Goal: Task Accomplishment & Management: Complete application form

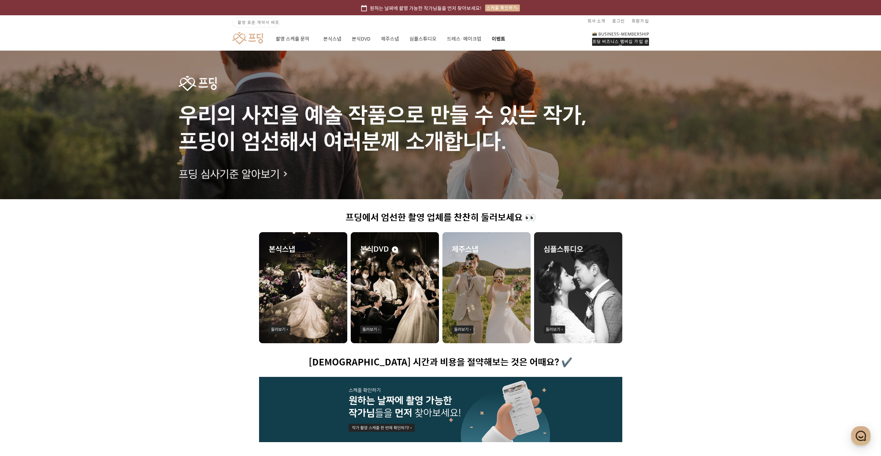
click at [496, 38] on link "이벤트" at bounding box center [499, 39] width 14 height 24
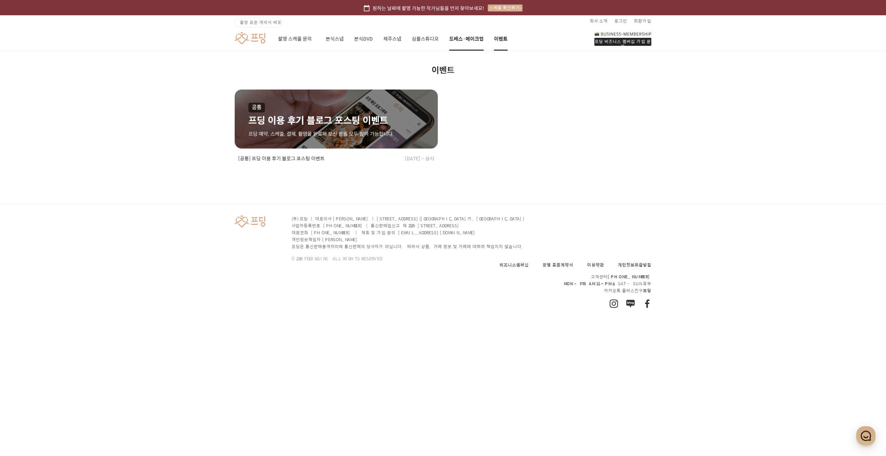
click at [468, 39] on link "드레스·메이크업" at bounding box center [466, 39] width 34 height 24
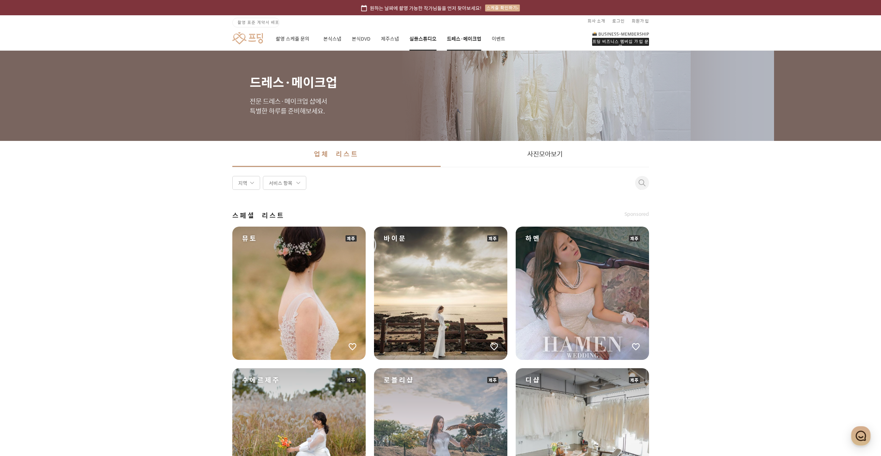
click at [430, 39] on link "심플스튜디오" at bounding box center [422, 39] width 27 height 24
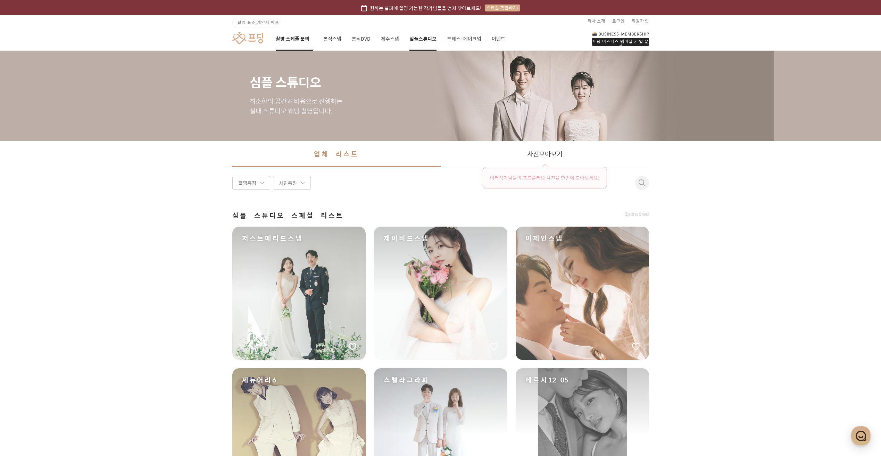
click at [308, 38] on link "촬영 스케줄 문의" at bounding box center [294, 39] width 37 height 24
